Goal: Find specific page/section: Find specific page/section

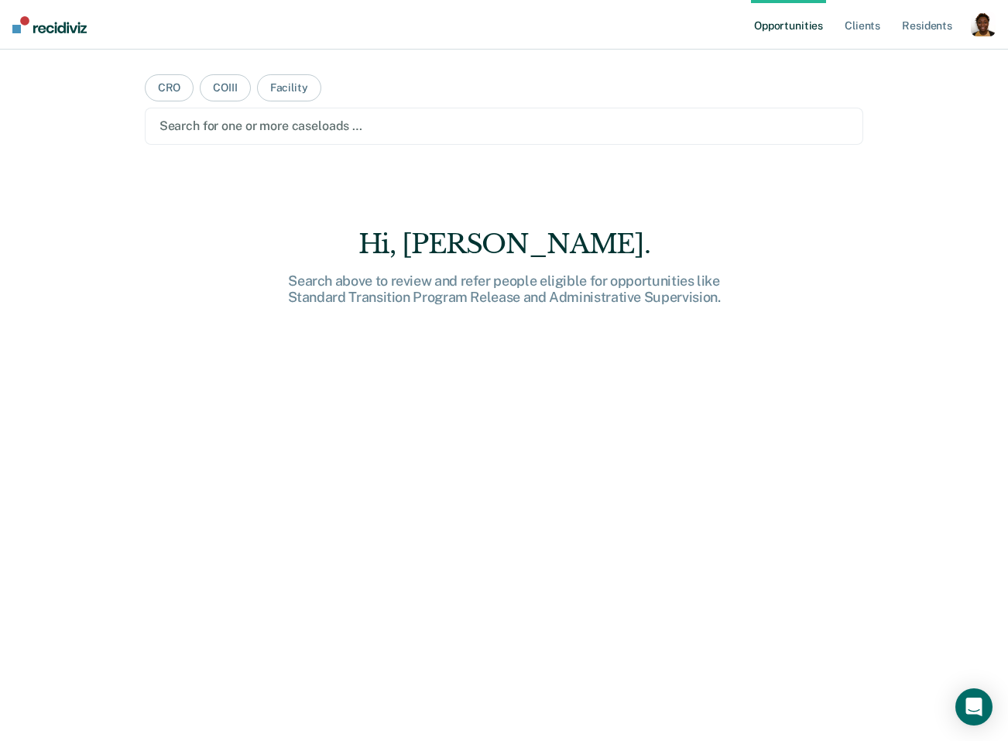
click at [987, 36] on div "button" at bounding box center [983, 24] width 25 height 25
click at [932, 63] on link "Profile" at bounding box center [921, 63] width 125 height 13
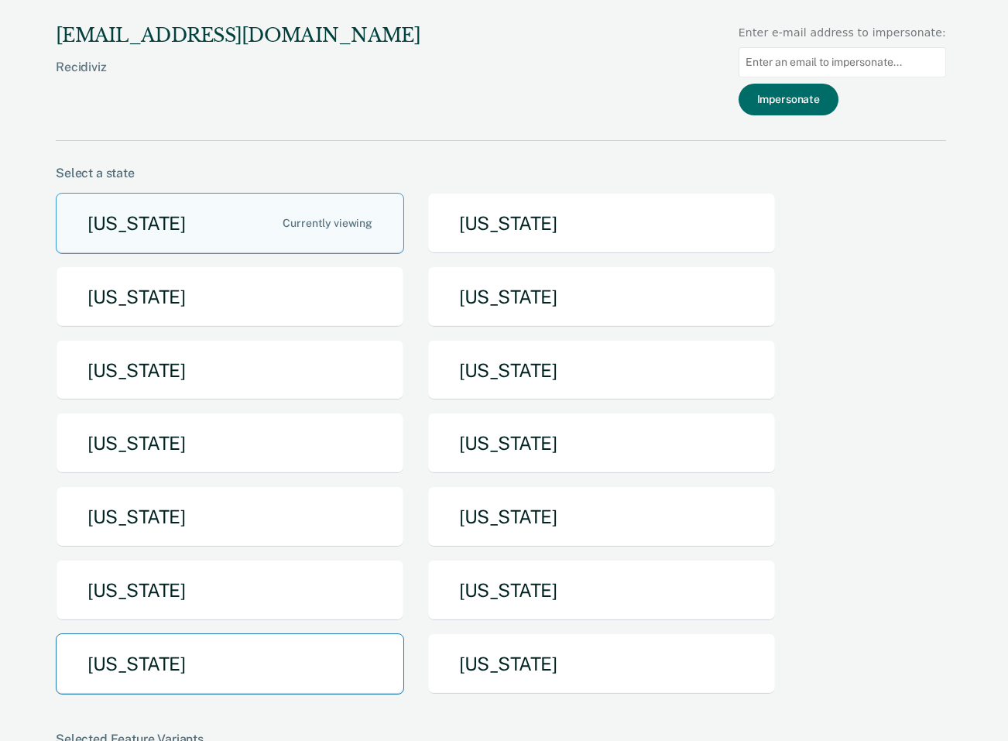
click at [211, 682] on button "[US_STATE]" at bounding box center [230, 663] width 348 height 61
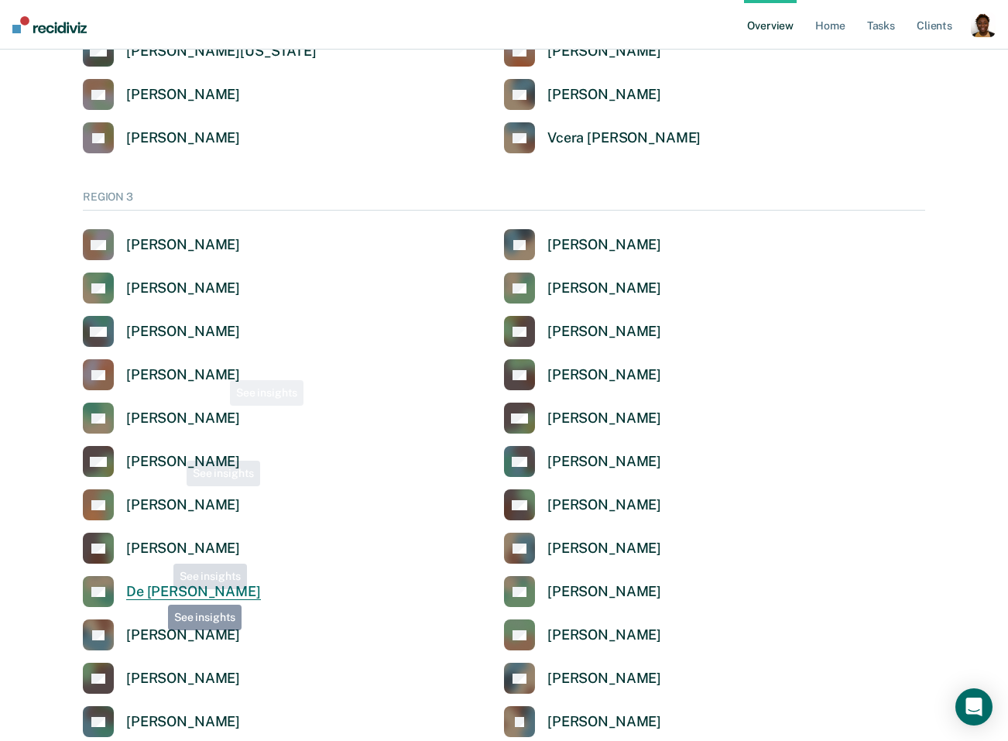
scroll to position [2474, 0]
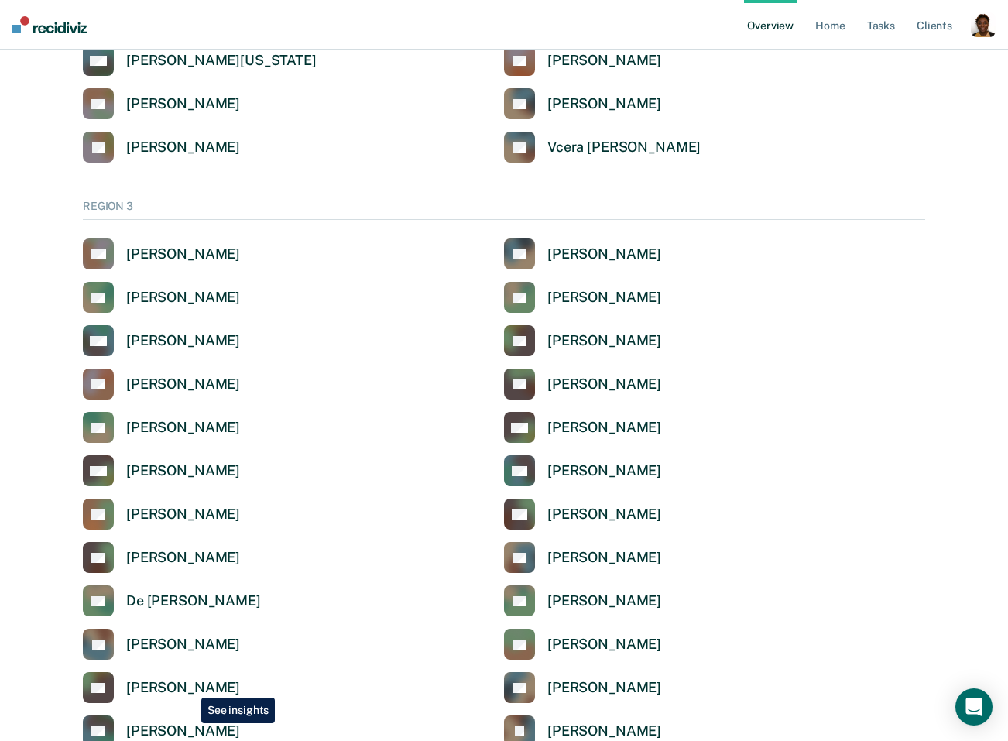
drag, startPoint x: 189, startPoint y: 686, endPoint x: 201, endPoint y: 681, distance: 12.8
click at [190, 686] on div "[PERSON_NAME]" at bounding box center [183, 688] width 114 height 18
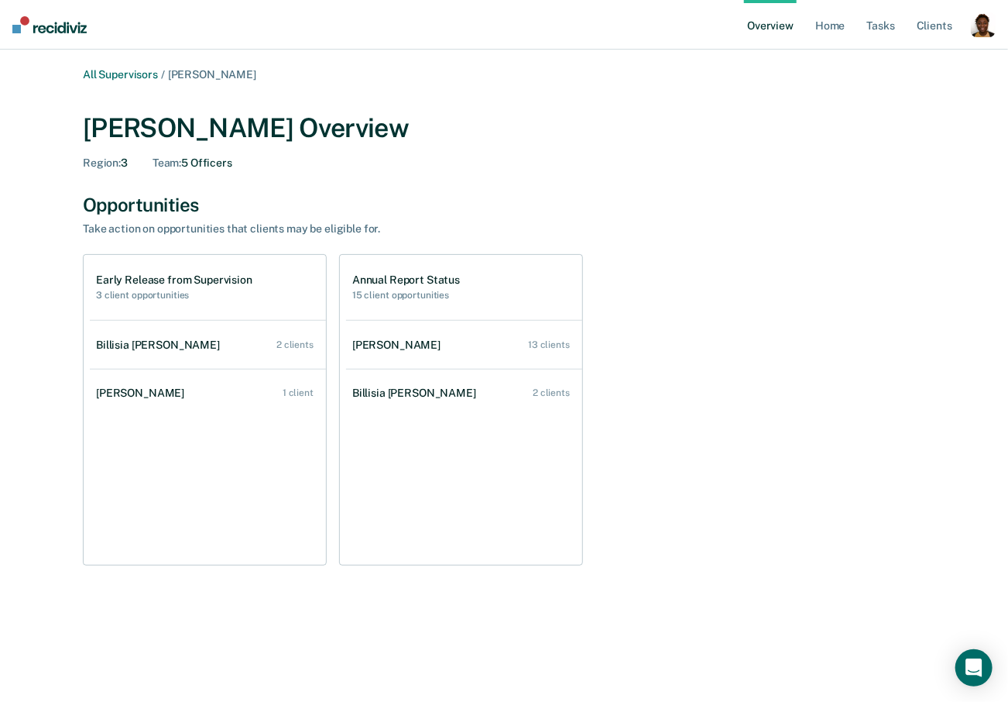
click at [976, 29] on div "button" at bounding box center [983, 24] width 25 height 25
click at [897, 57] on link "Profile" at bounding box center [921, 62] width 125 height 13
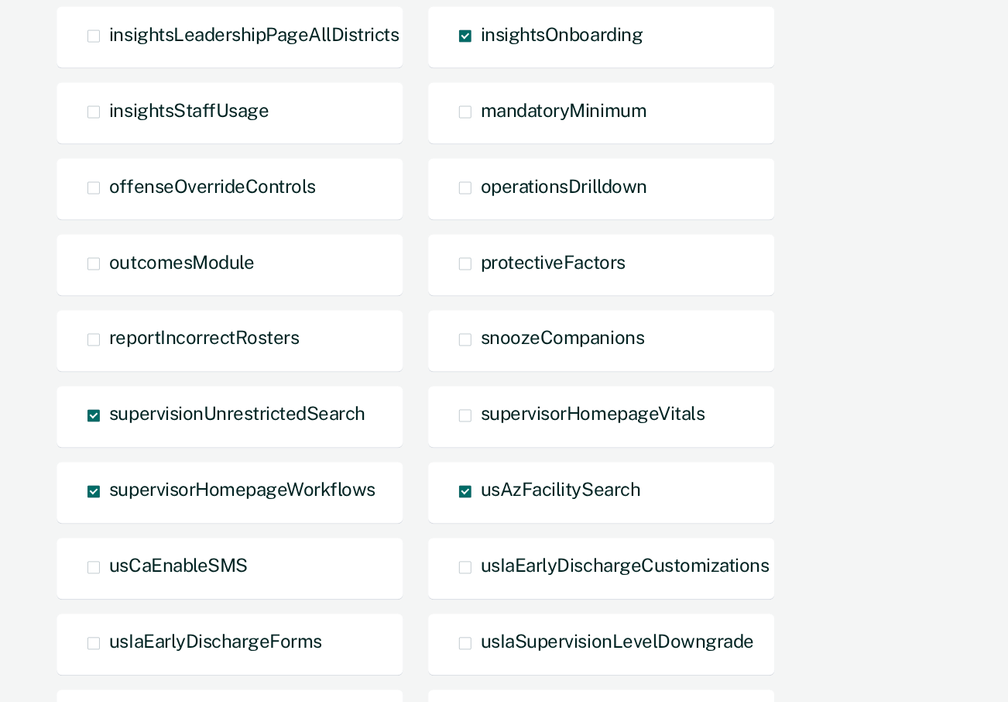
scroll to position [979, 0]
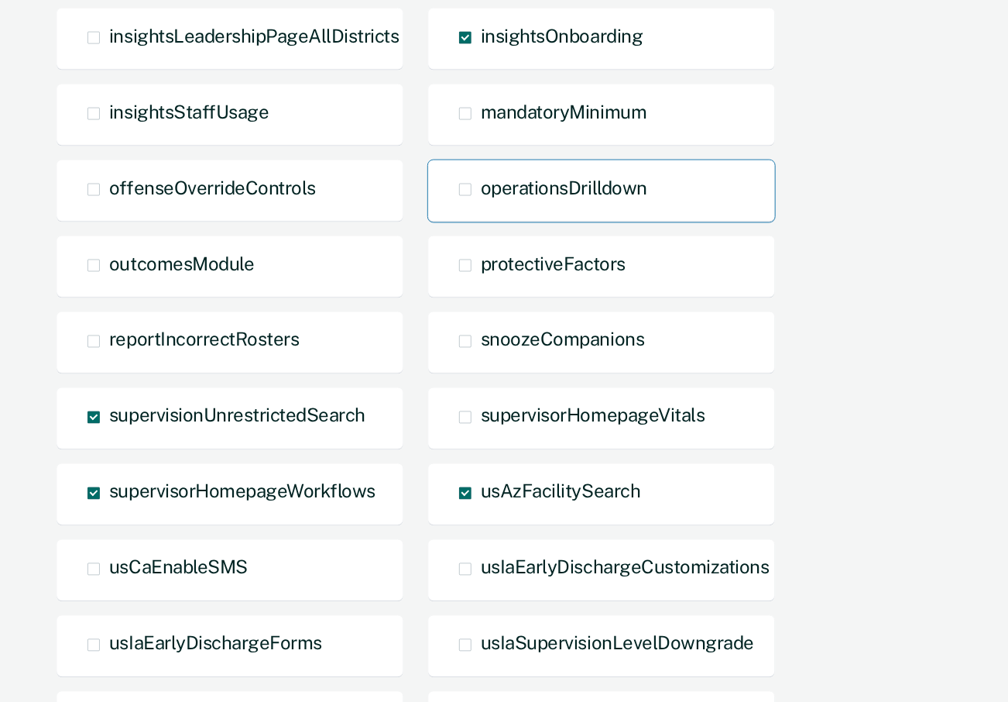
click at [513, 177] on span "operationsDrilldown" at bounding box center [564, 188] width 167 height 22
click at [481, 201] on input "operationsDrilldown" at bounding box center [481, 201] width 0 height 0
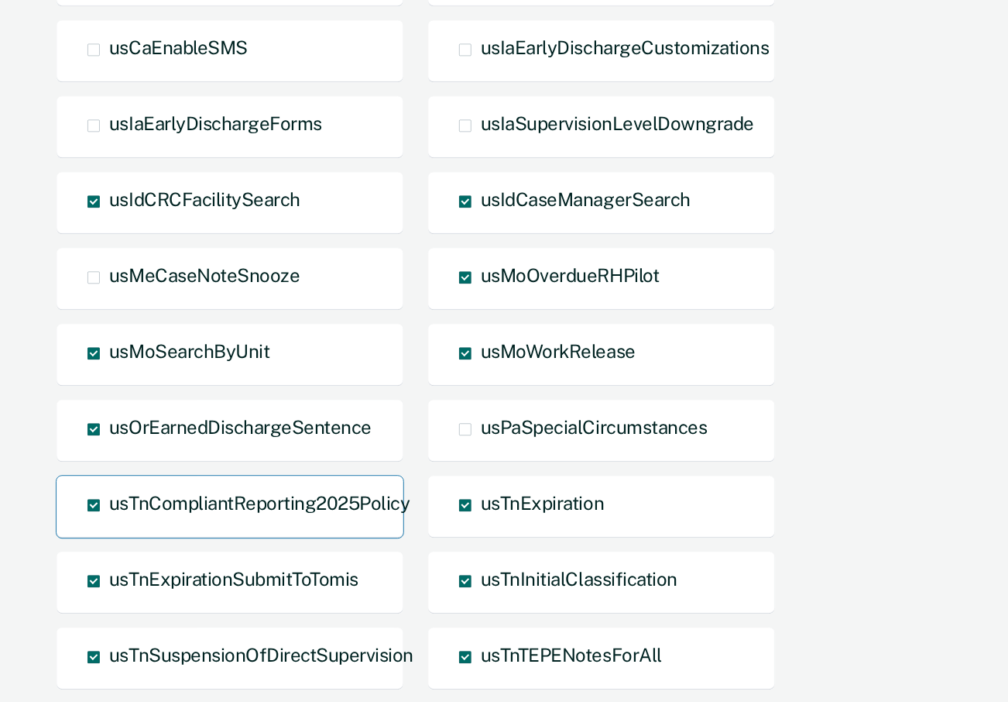
scroll to position [1694, 0]
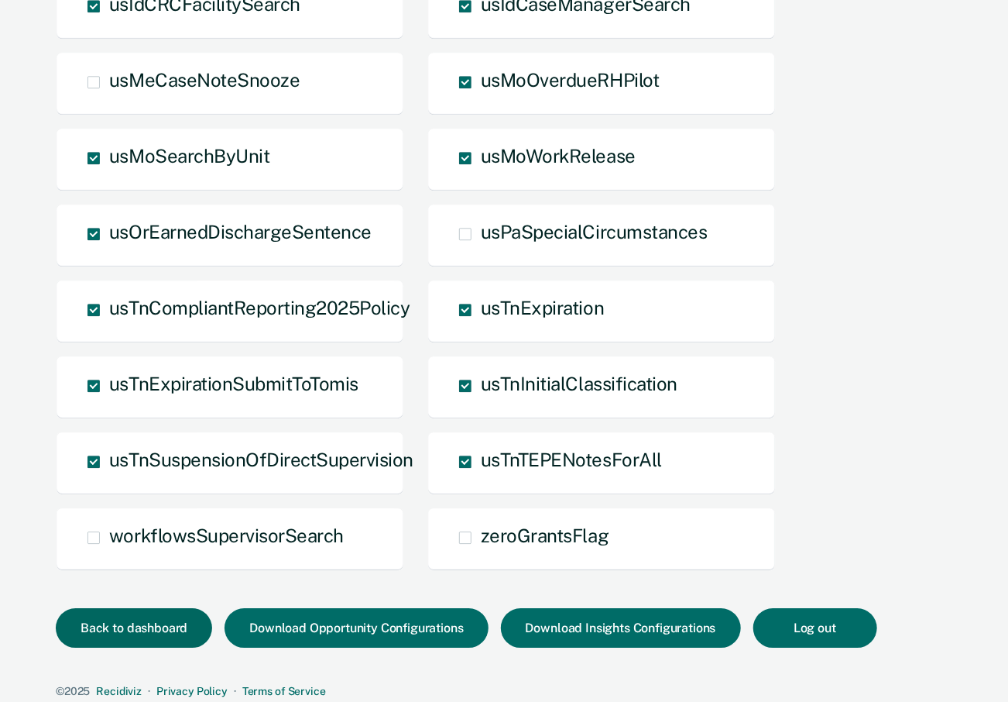
click at [144, 608] on button "Back to dashboard" at bounding box center [134, 627] width 156 height 39
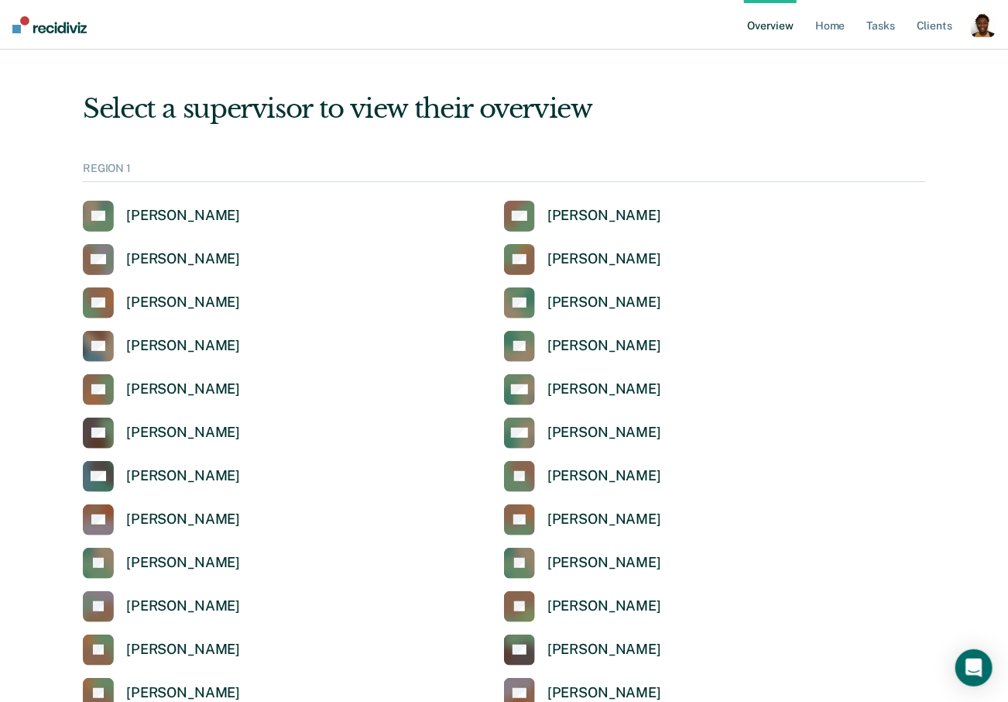
scroll to position [2593, 0]
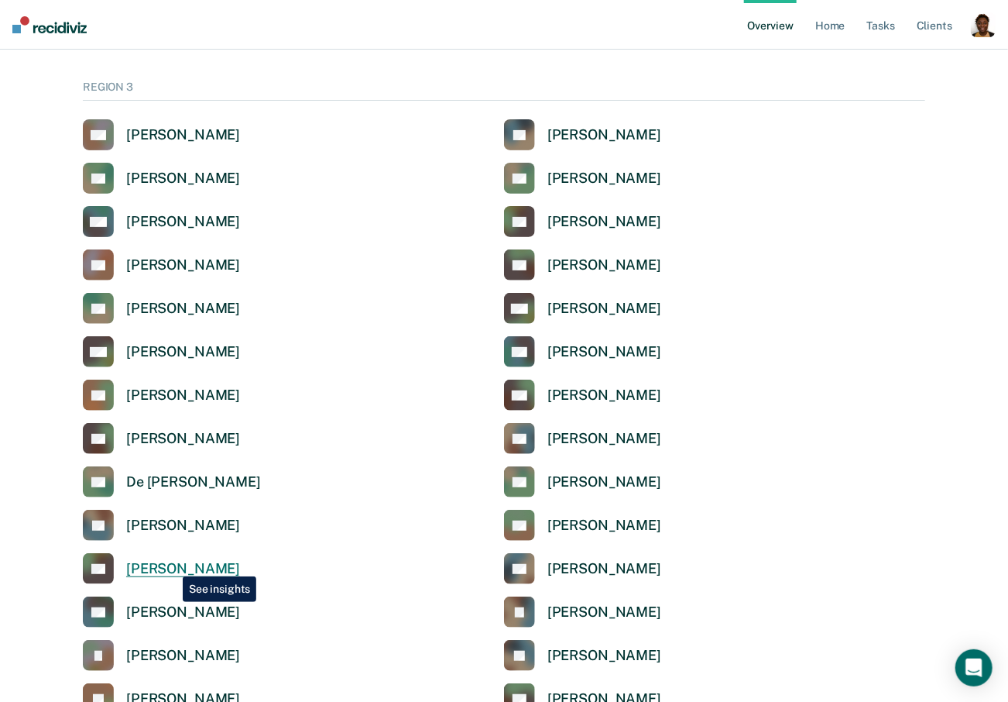
click at [171, 565] on div "[PERSON_NAME]" at bounding box center [183, 569] width 114 height 18
